Goal: Find specific fact: Find specific fact

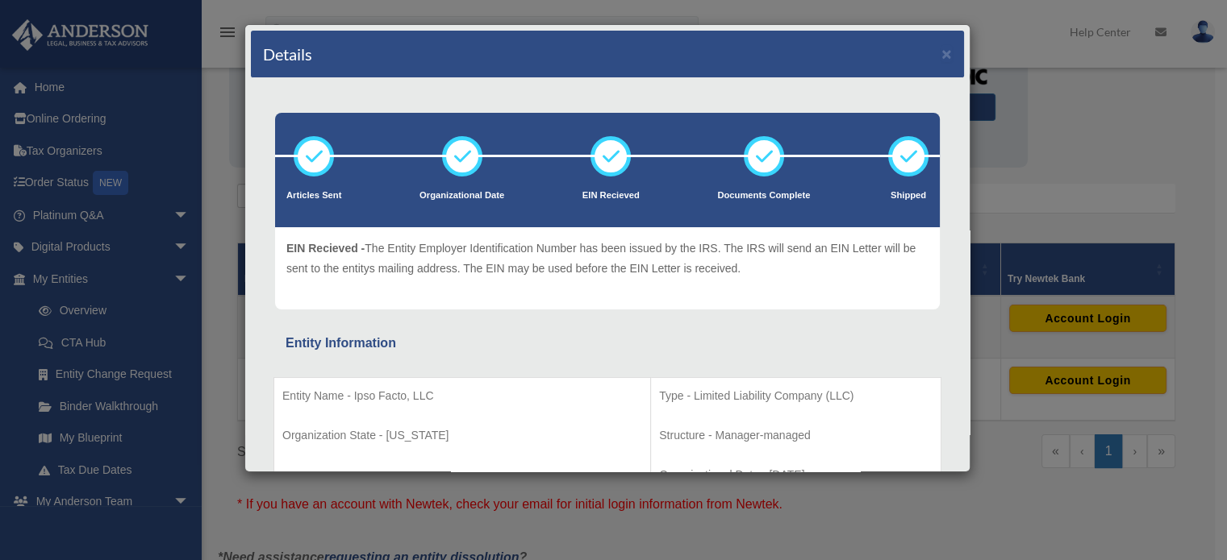
scroll to position [223, 0]
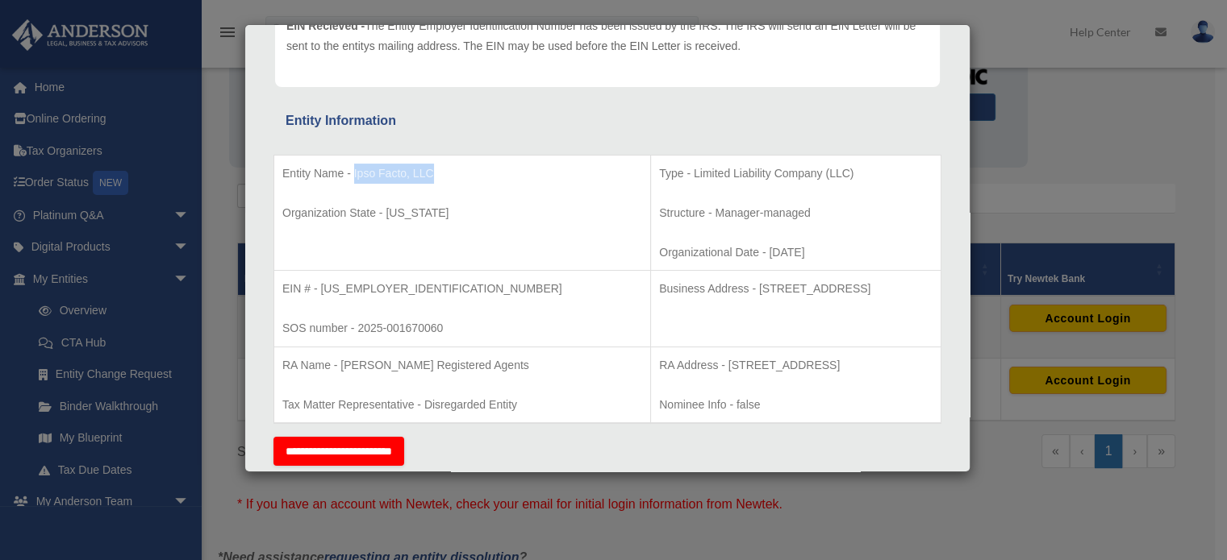
drag, startPoint x: 429, startPoint y: 168, endPoint x: 352, endPoint y: 177, distance: 77.9
click at [352, 177] on p "Entity Name - Ipso Facto, LLC" at bounding box center [462, 174] width 360 height 20
copy p "Ipso Facto, LLC"
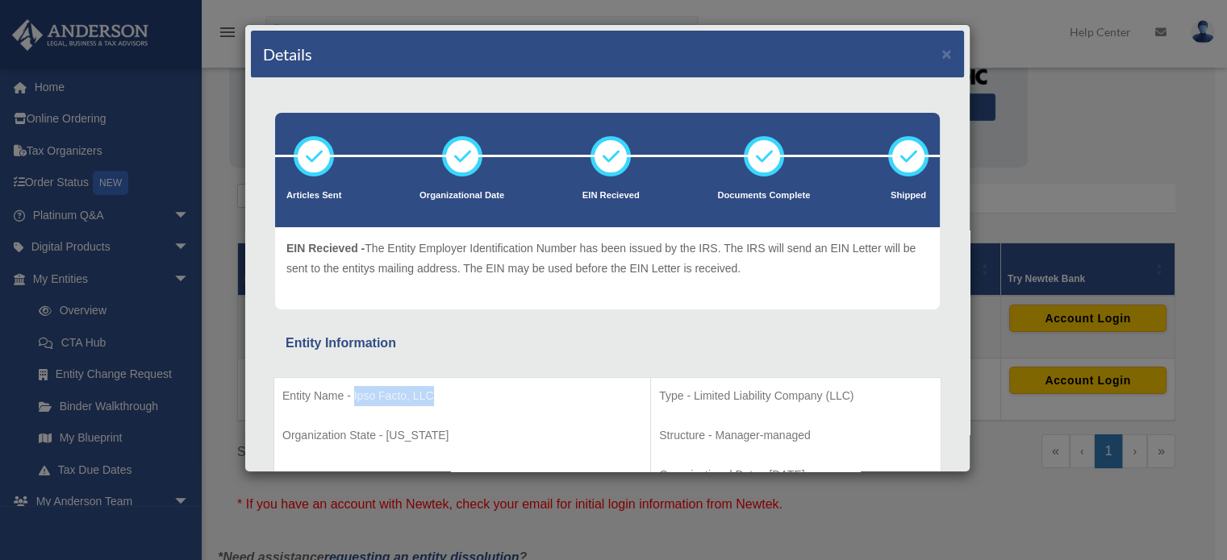
scroll to position [81, 0]
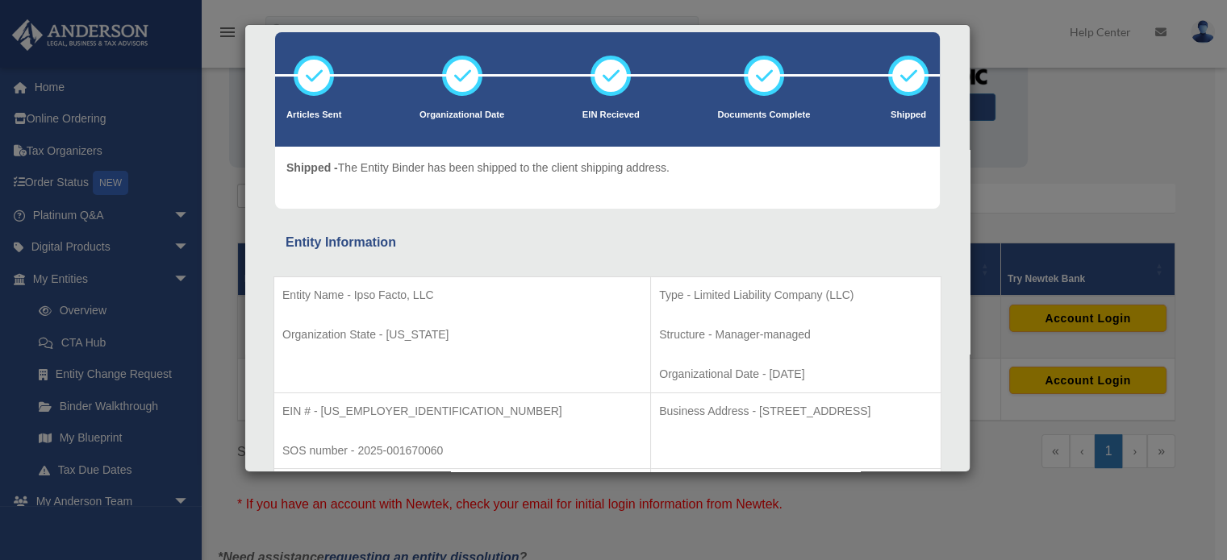
click at [1064, 98] on div "Details × Articles Sent Organizational Date" at bounding box center [613, 280] width 1227 height 560
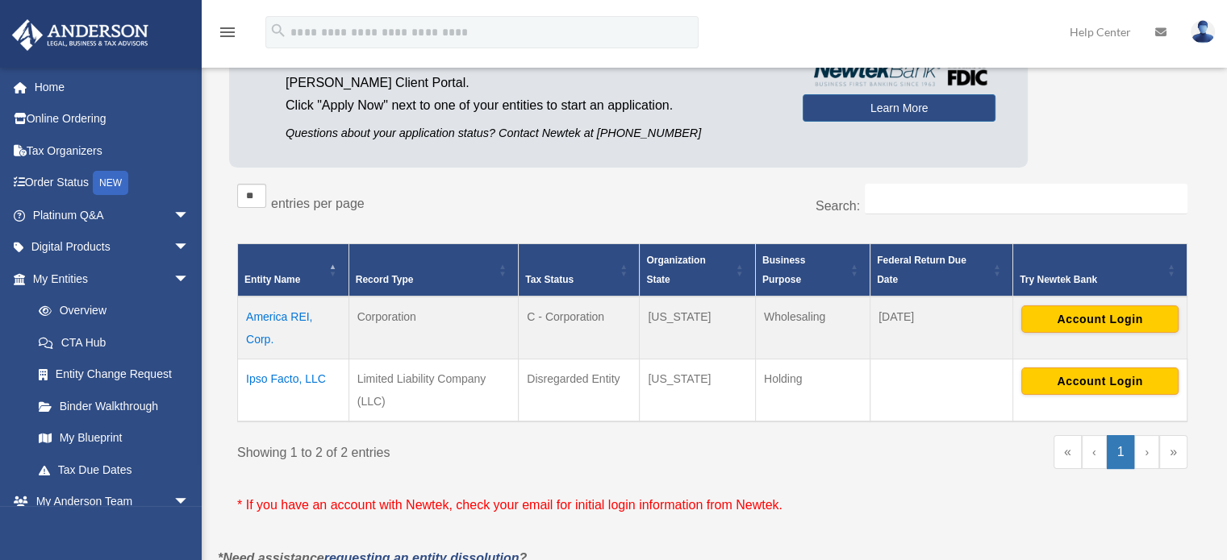
click at [275, 381] on td "Ipso Facto, LLC" at bounding box center [293, 390] width 111 height 63
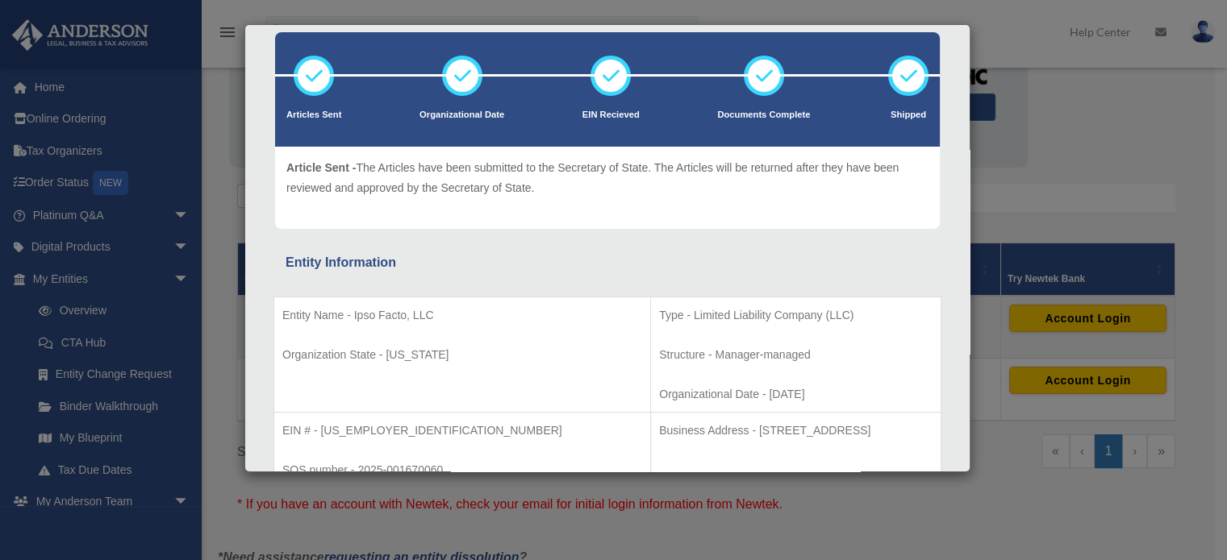
scroll to position [161, 0]
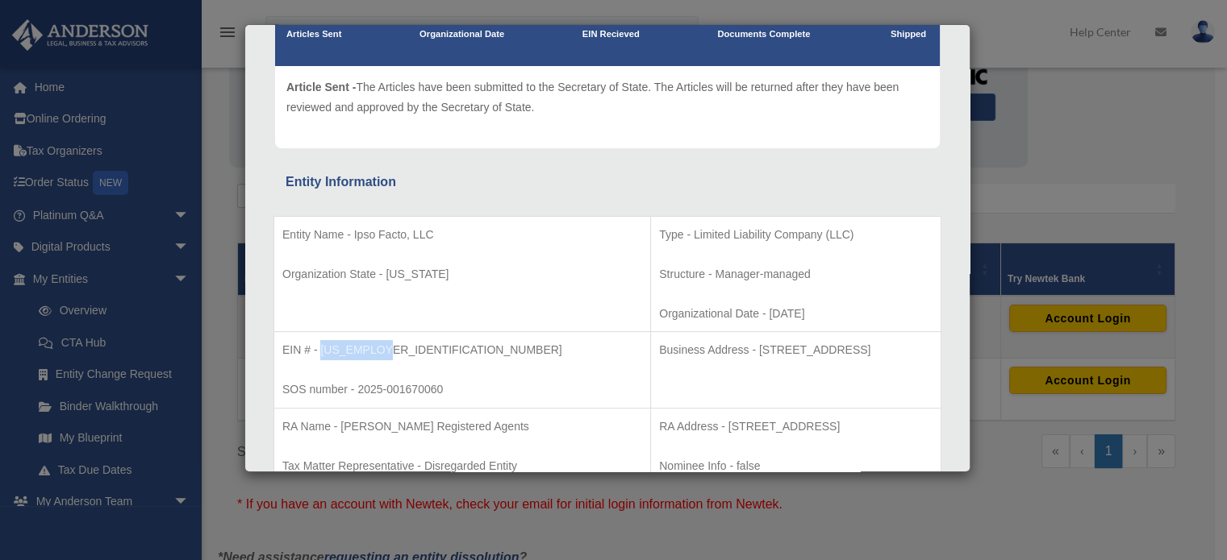
drag, startPoint x: 318, startPoint y: 348, endPoint x: 379, endPoint y: 348, distance: 61.3
click at [379, 348] on p "EIN # - [US_EMPLOYER_IDENTIFICATION_NUMBER]" at bounding box center [462, 350] width 360 height 20
click at [346, 349] on p "EIN # - [US_EMPLOYER_IDENTIFICATION_NUMBER]" at bounding box center [462, 350] width 360 height 20
click at [339, 348] on p "EIN # - [US_EMPLOYER_IDENTIFICATION_NUMBER]" at bounding box center [462, 350] width 360 height 20
drag, startPoint x: 336, startPoint y: 348, endPoint x: 364, endPoint y: 349, distance: 27.4
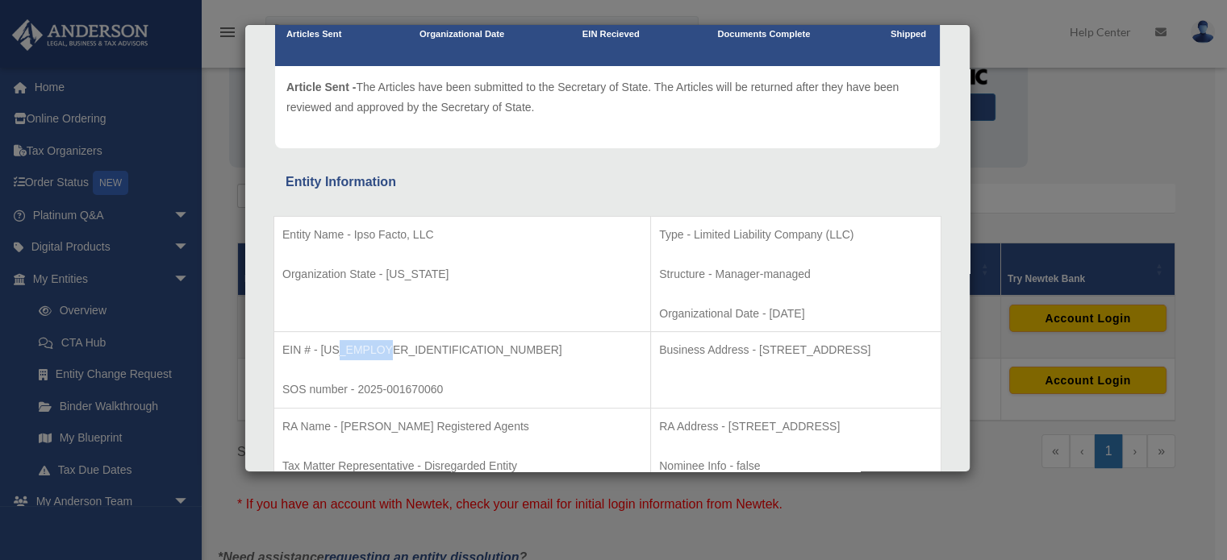
click at [382, 348] on p "EIN # - [US_EMPLOYER_IDENTIFICATION_NUMBER]" at bounding box center [462, 350] width 360 height 20
copy p "4927040"
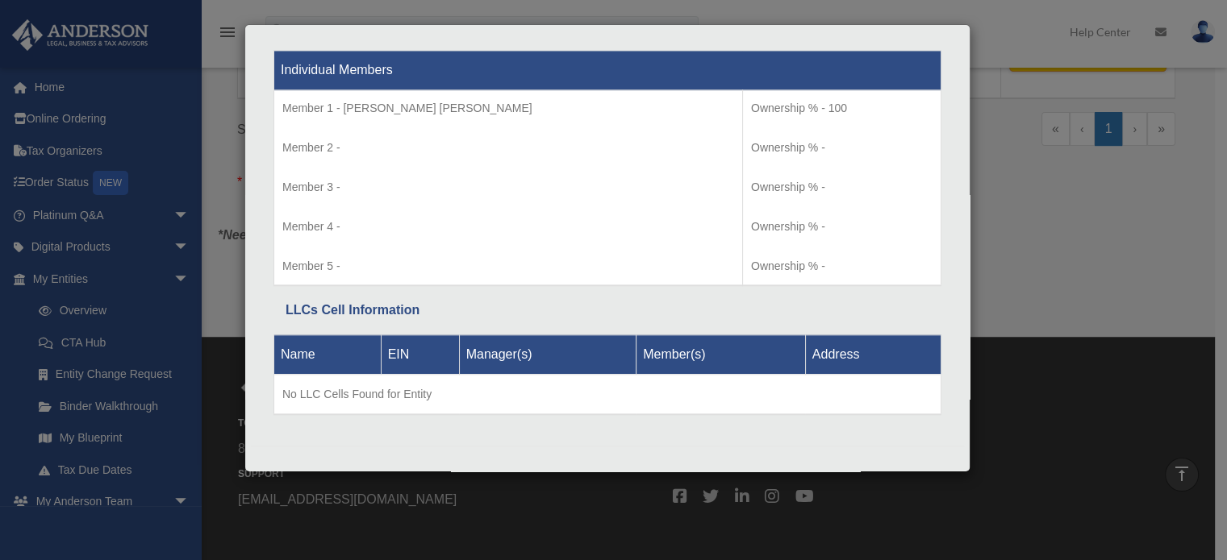
scroll to position [189, 0]
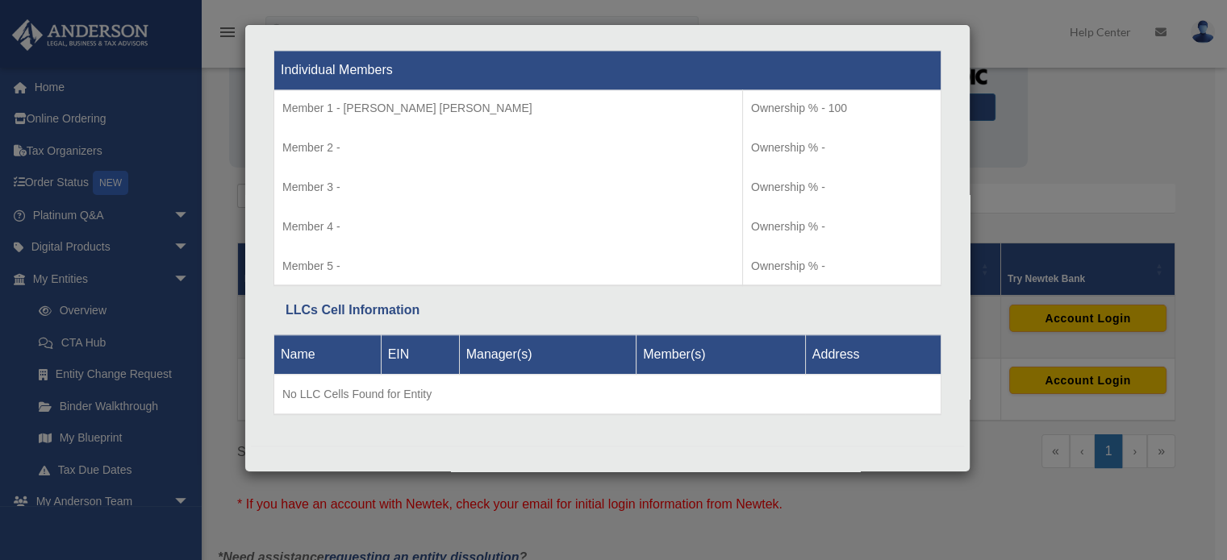
click at [1057, 218] on div "Details × Articles Sent Organizational Date" at bounding box center [613, 280] width 1227 height 560
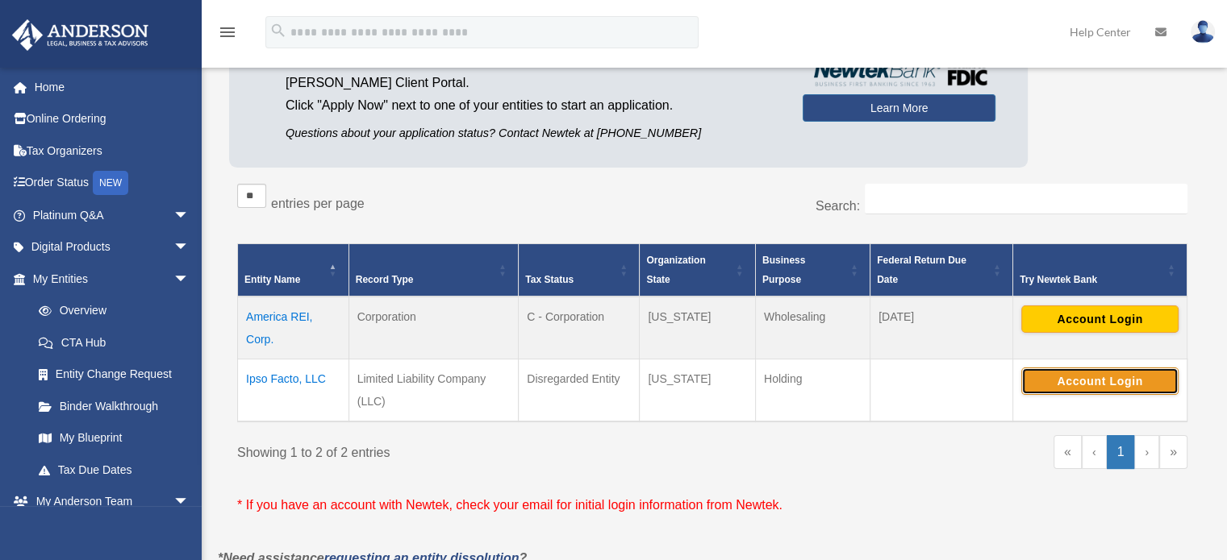
click at [1119, 380] on button "Account Login" at bounding box center [1099, 381] width 157 height 27
click at [290, 381] on td "Ipso Facto, LLC" at bounding box center [293, 390] width 111 height 63
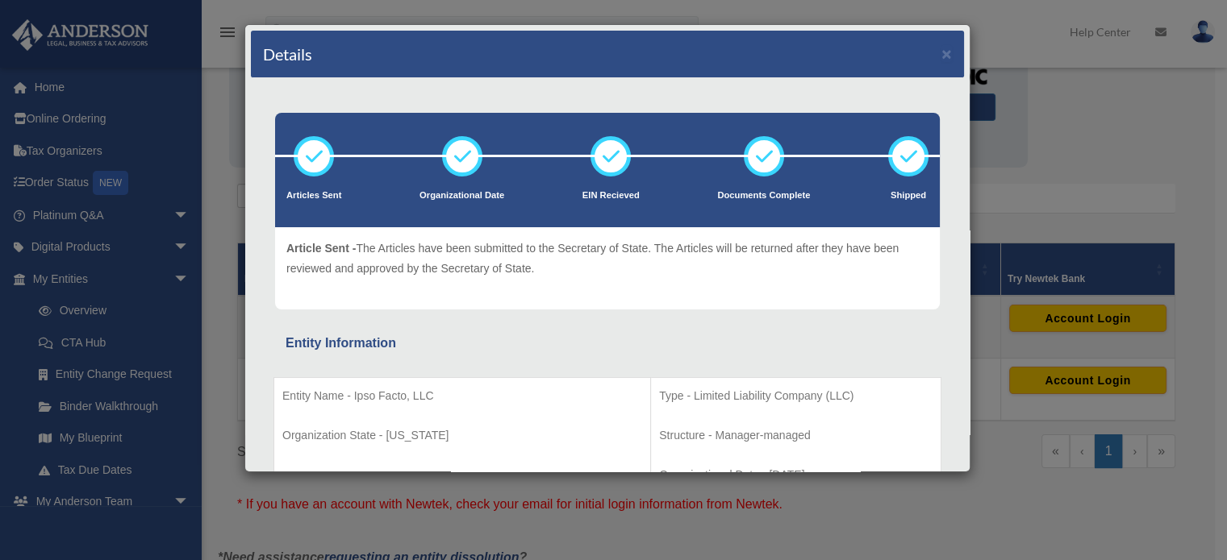
scroll to position [161, 0]
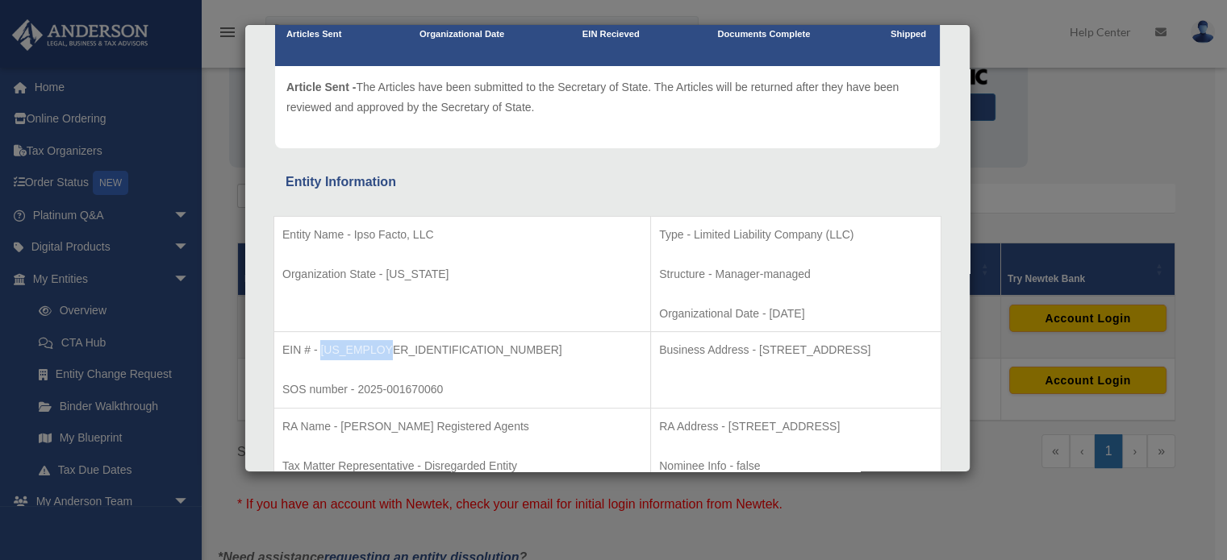
drag, startPoint x: 377, startPoint y: 349, endPoint x: 321, endPoint y: 348, distance: 56.5
click at [321, 348] on p "EIN # - [US_EMPLOYER_IDENTIFICATION_NUMBER]" at bounding box center [462, 350] width 360 height 20
copy p "[US_EMPLOYER_IDENTIFICATION_NUMBER]"
